Goal: Task Accomplishment & Management: Complete application form

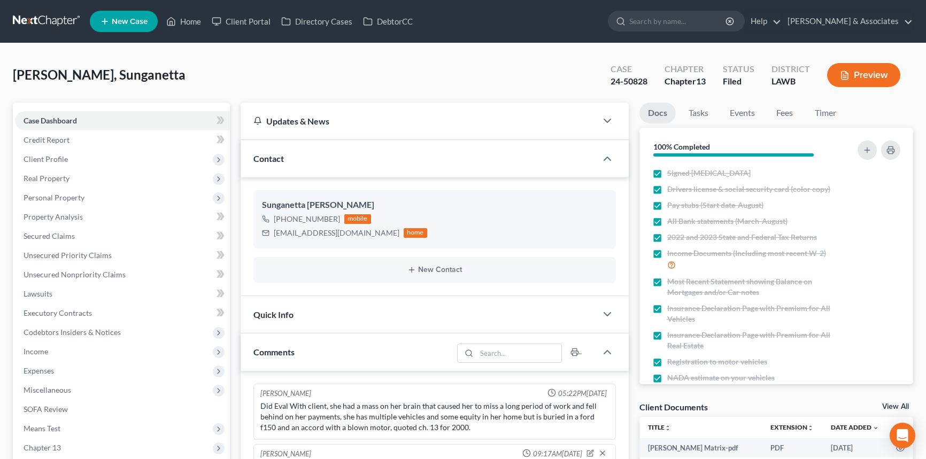
select select "0"
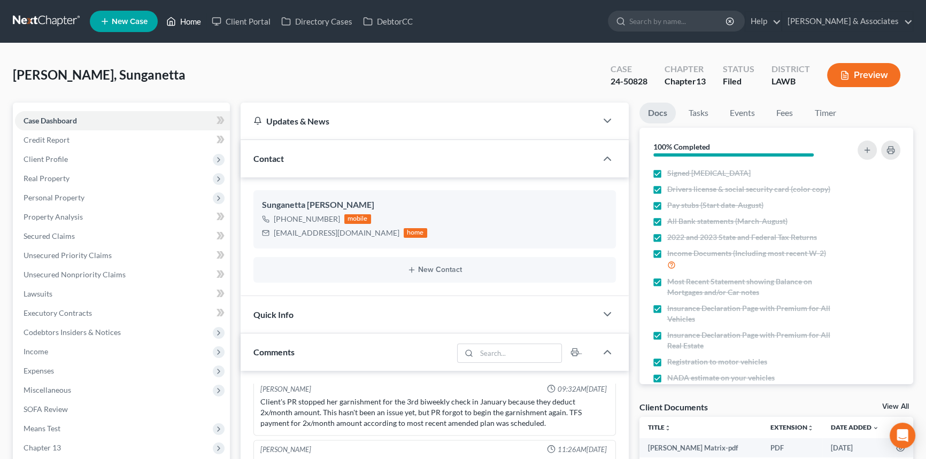
click at [186, 23] on link "Home" at bounding box center [183, 21] width 45 height 19
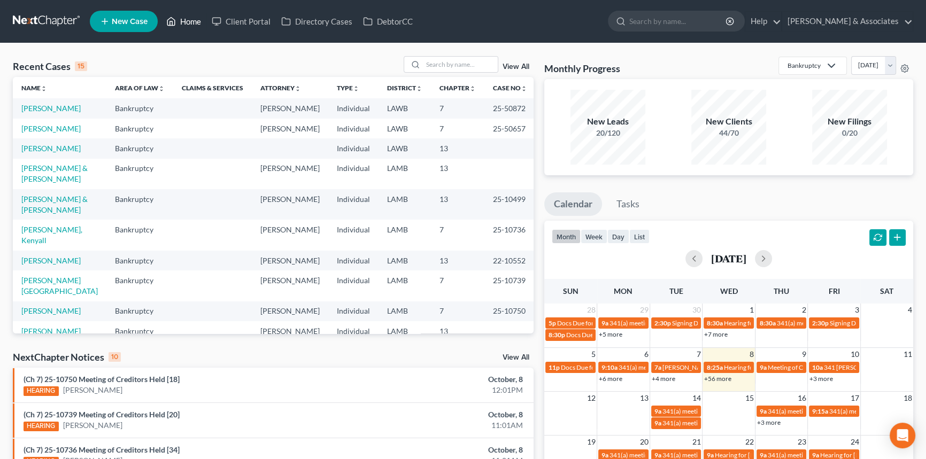
scroll to position [223, 0]
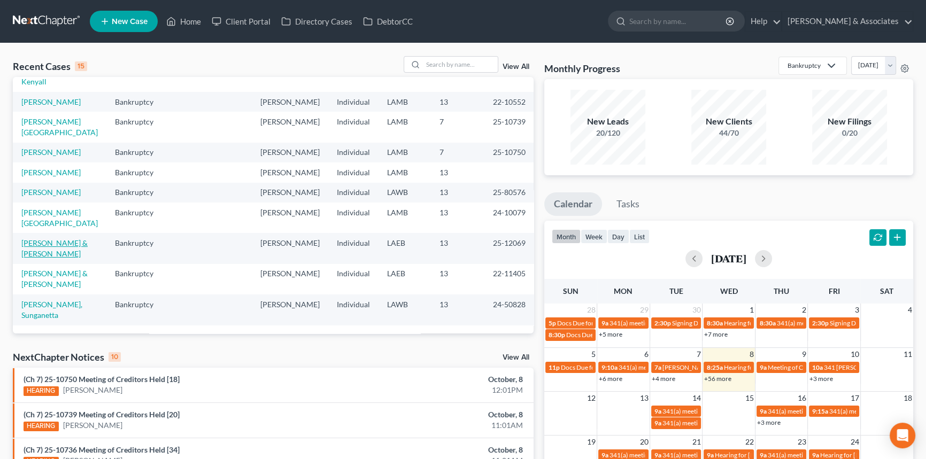
click at [53, 246] on link "[PERSON_NAME] & [PERSON_NAME]" at bounding box center [54, 248] width 66 height 20
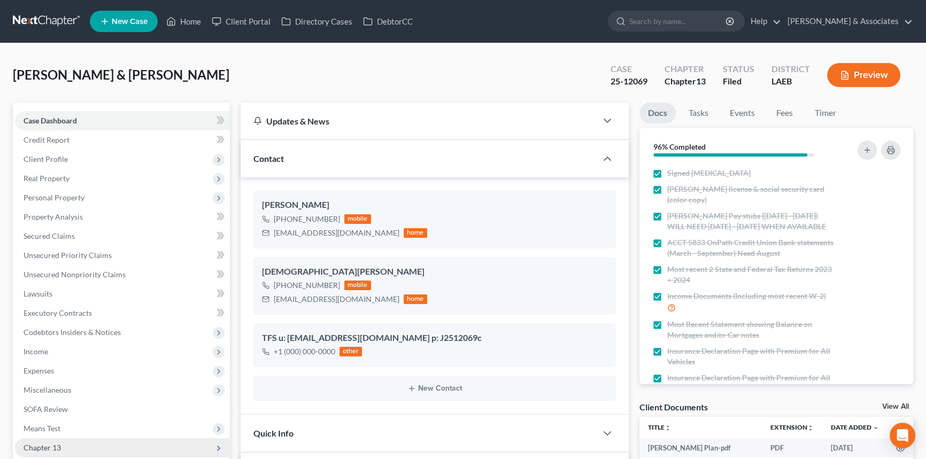
click at [64, 447] on span "Chapter 13" at bounding box center [122, 447] width 215 height 19
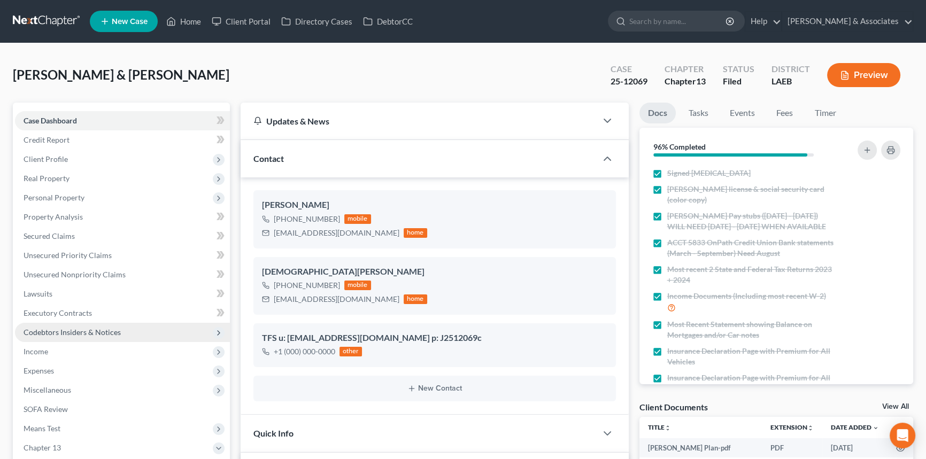
scroll to position [402, 0]
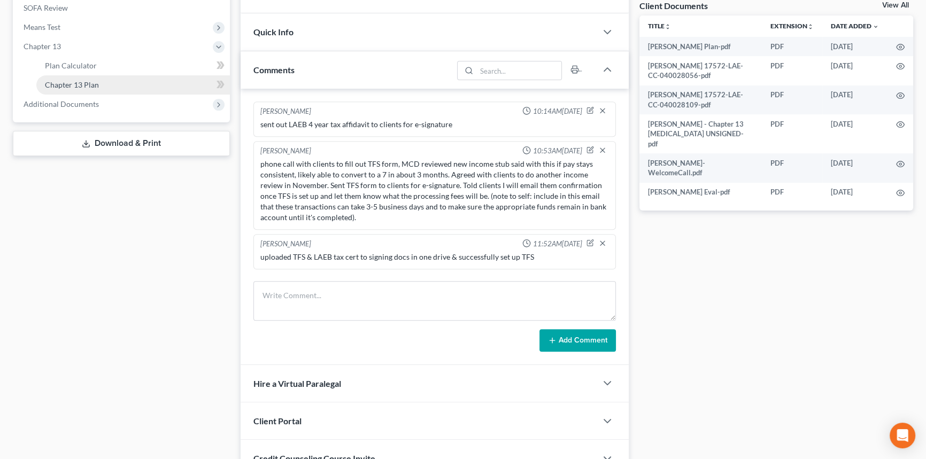
click at [73, 83] on span "Chapter 13 Plan" at bounding box center [72, 84] width 54 height 9
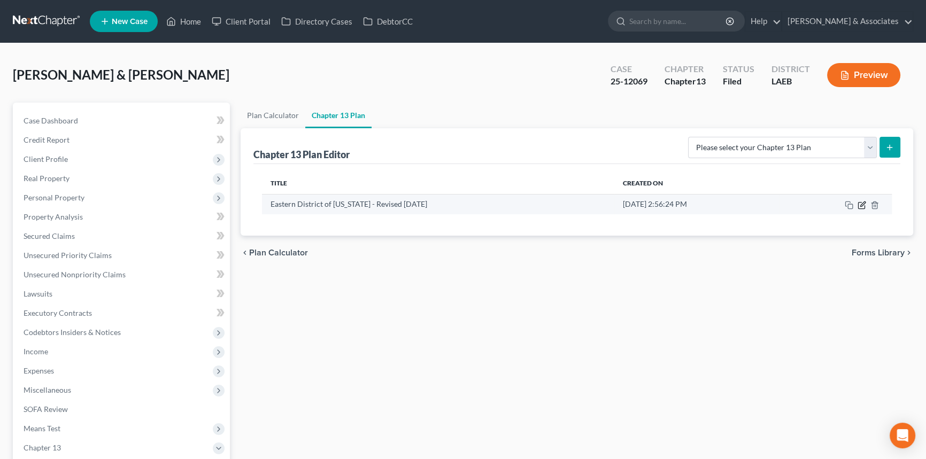
click at [860, 204] on icon "button" at bounding box center [862, 204] width 5 height 5
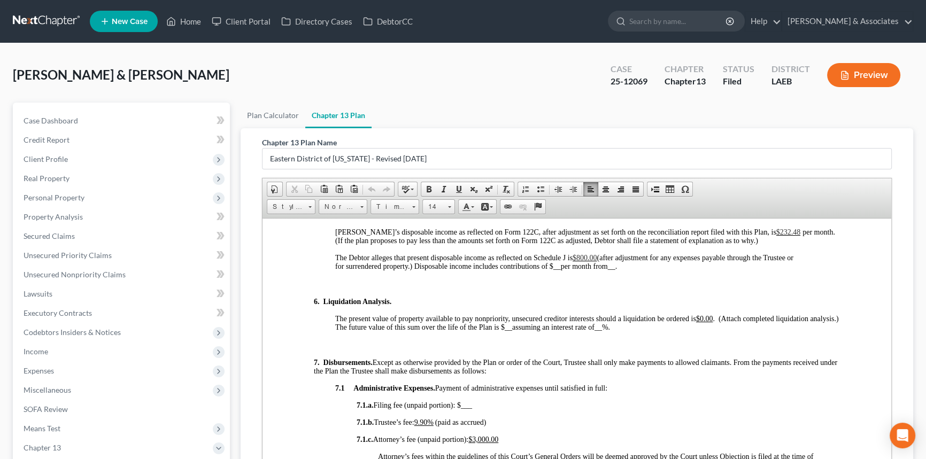
scroll to position [1141, 0]
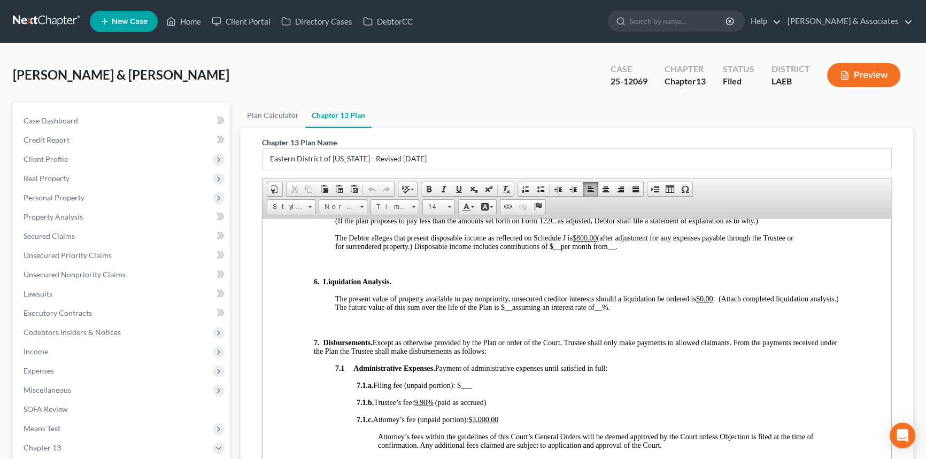
drag, startPoint x: 745, startPoint y: 352, endPoint x: 745, endPoint y: 385, distance: 32.6
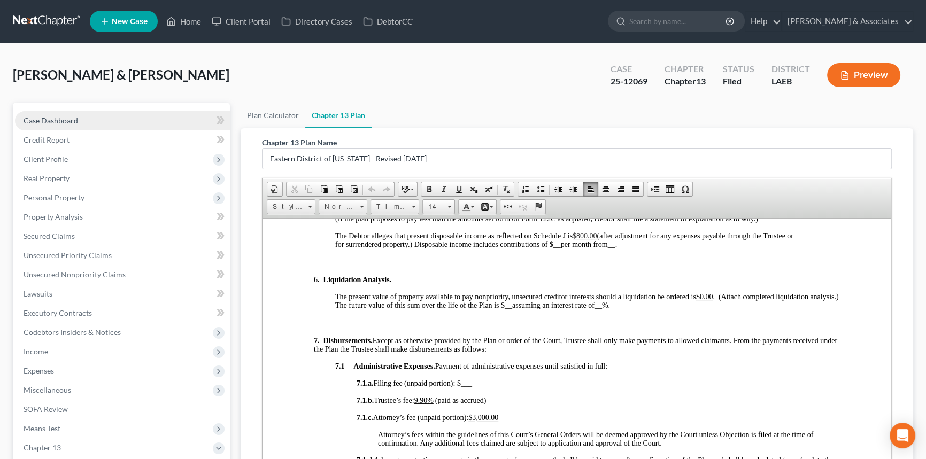
click at [129, 122] on link "Case Dashboard" at bounding box center [122, 120] width 215 height 19
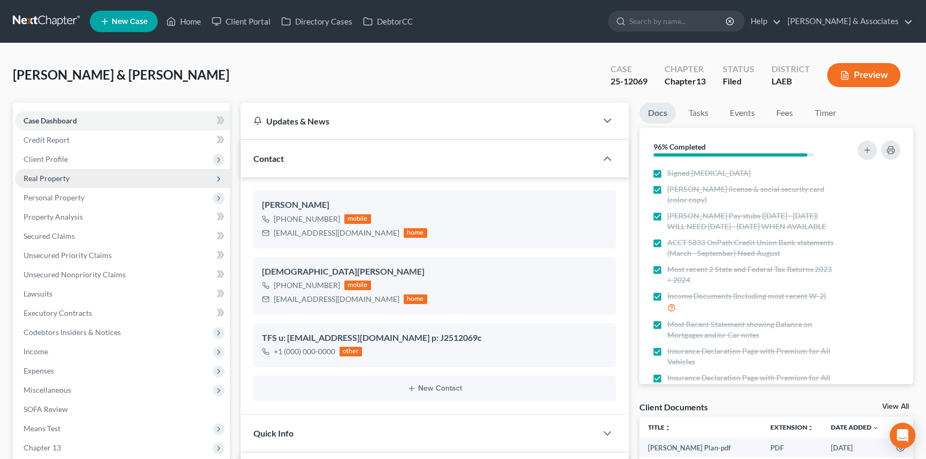
drag, startPoint x: 68, startPoint y: 159, endPoint x: 78, endPoint y: 168, distance: 12.9
click at [68, 159] on span "Client Profile" at bounding box center [122, 159] width 215 height 19
click at [84, 181] on span "Filing Information" at bounding box center [75, 178] width 60 height 9
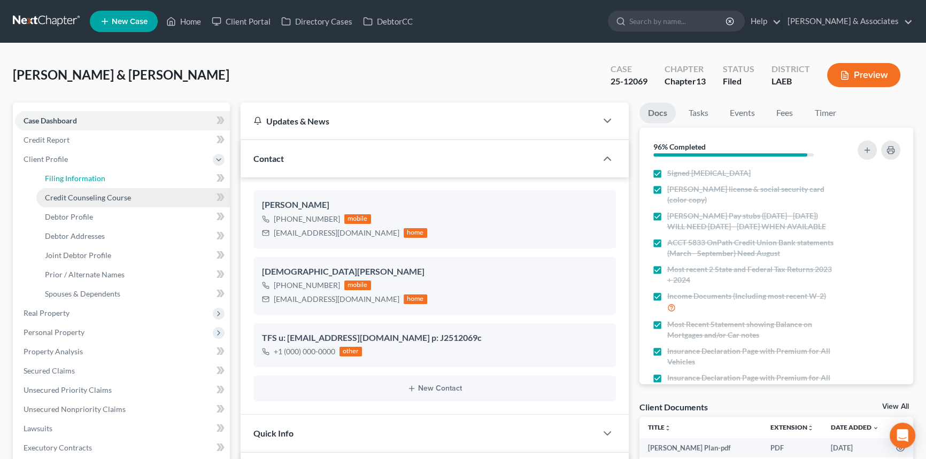
select select "1"
select select "3"
select select "19"
